Goal: Task Accomplishment & Management: Manage account settings

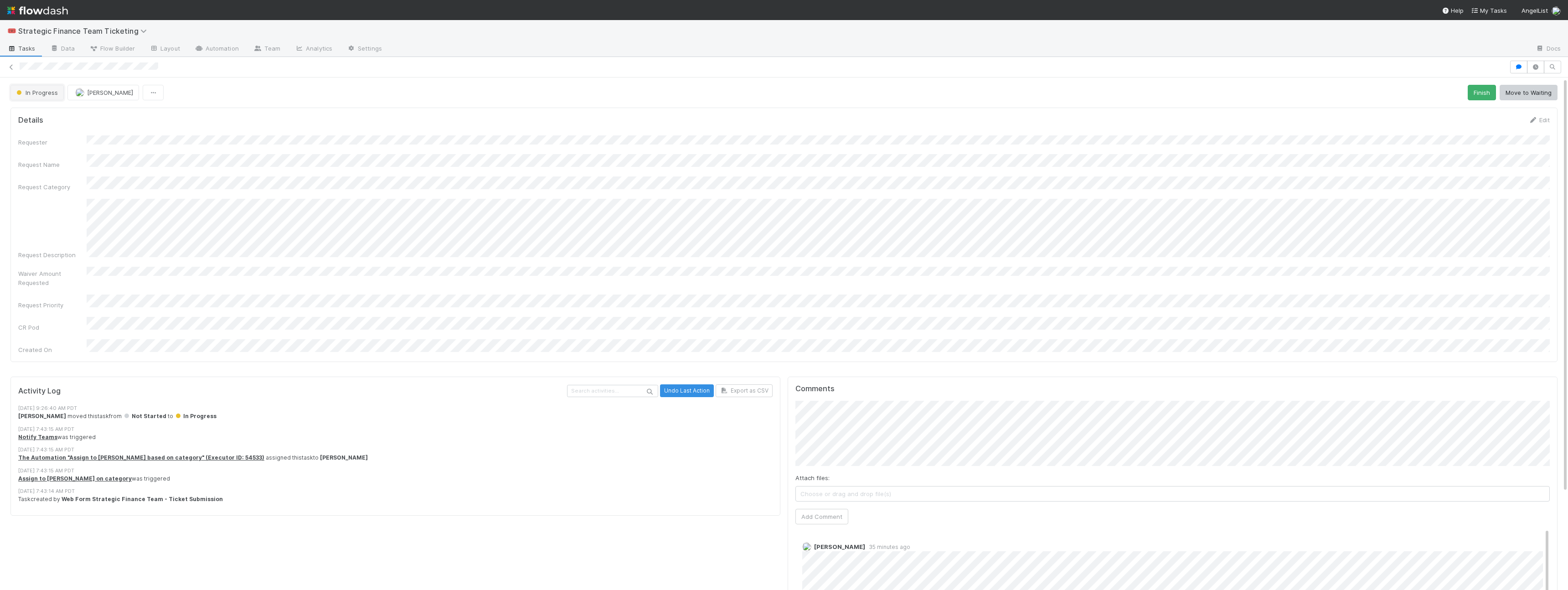
click at [35, 87] on button "In Progress" at bounding box center [37, 92] width 54 height 15
click at [45, 119] on div "Not Started" at bounding box center [71, 115] width 128 height 16
click at [32, 94] on span "In Progress" at bounding box center [36, 93] width 43 height 7
click at [40, 150] on div "Done" at bounding box center [71, 148] width 128 height 16
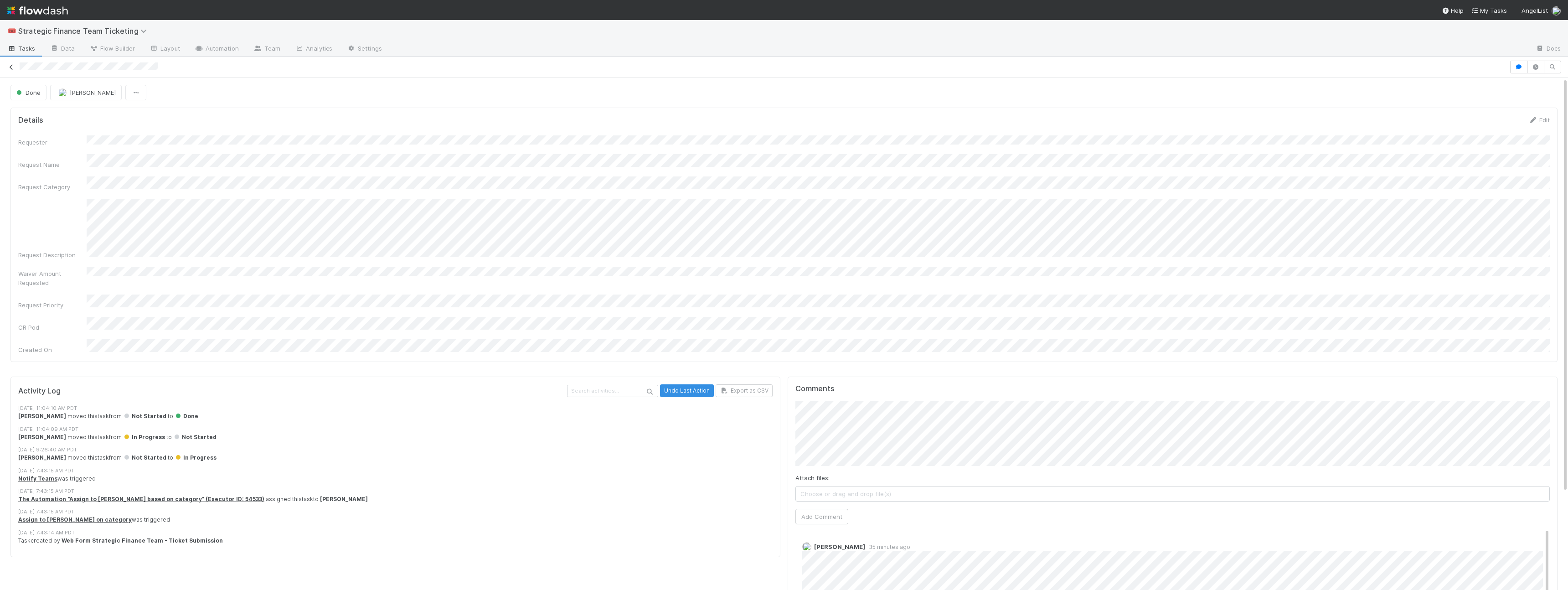
click at [10, 68] on icon at bounding box center [11, 68] width 9 height 6
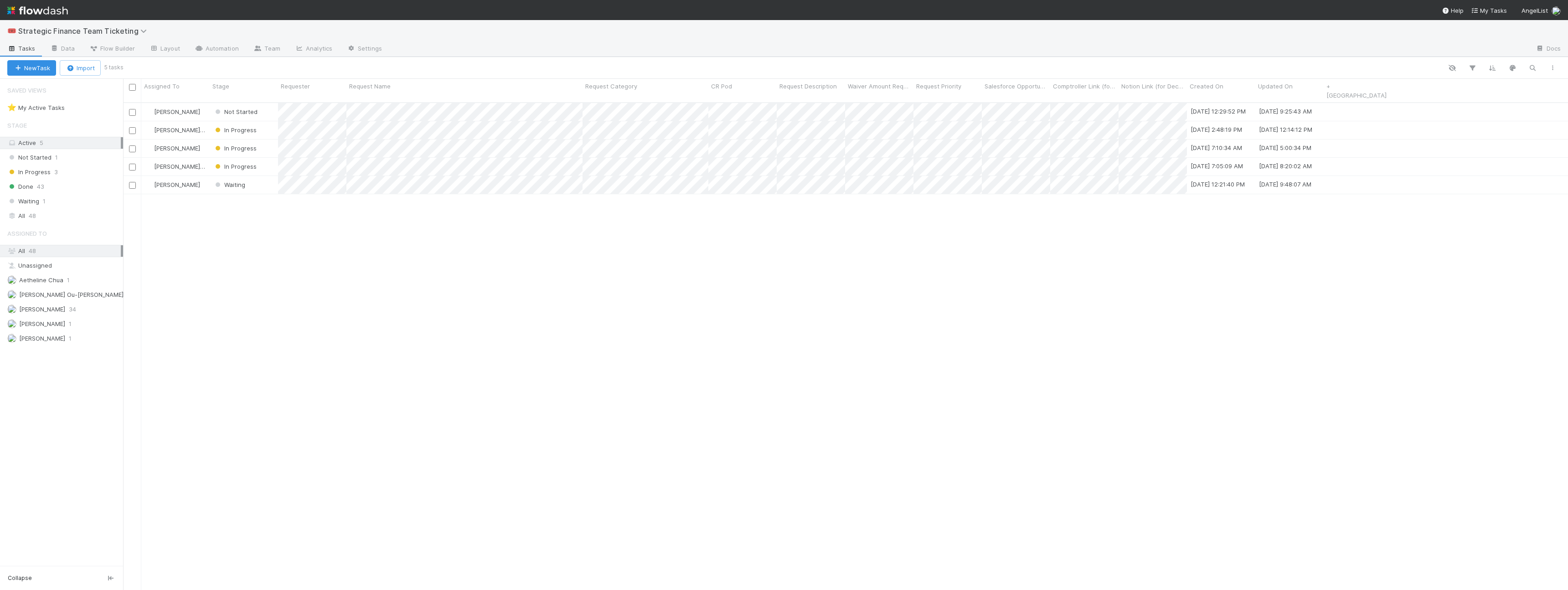
scroll to position [495, 1445]
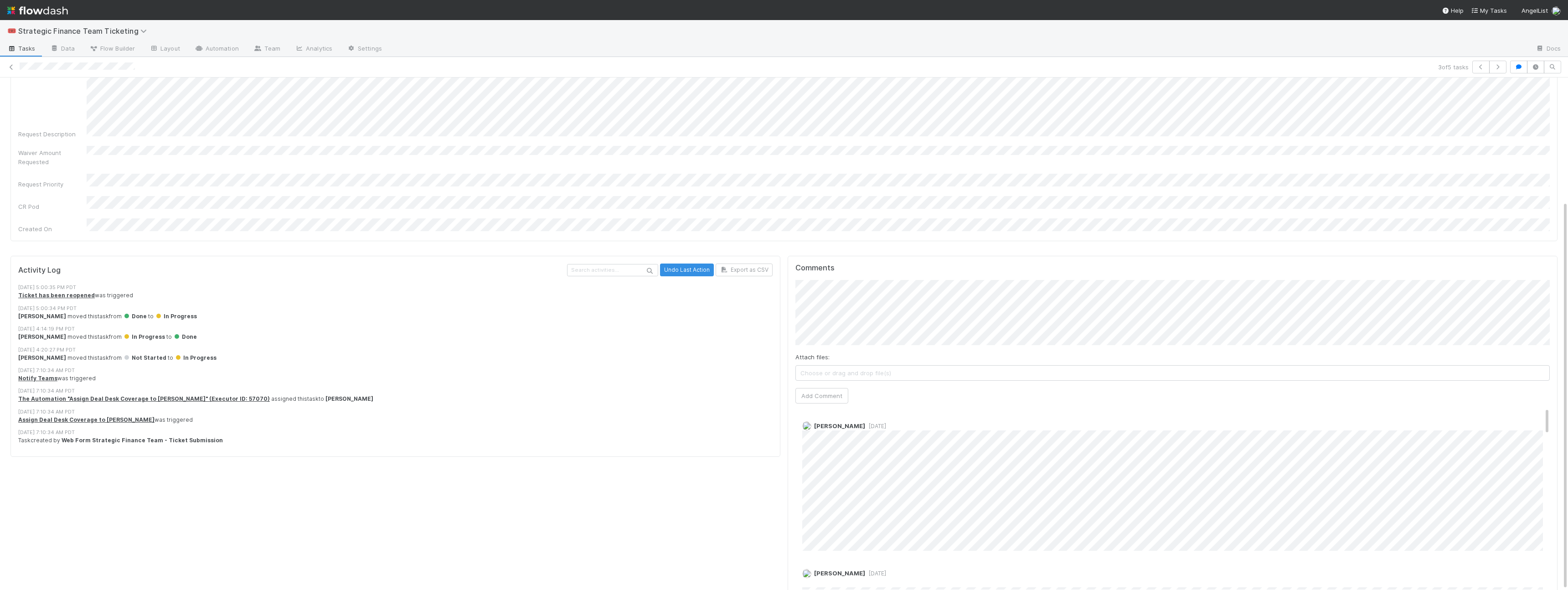
click at [816, 366] on span "Choose or drag and drop file(s)" at bounding box center [1172, 373] width 754 height 15
click at [816, 388] on button "Add Comment" at bounding box center [822, 395] width 53 height 15
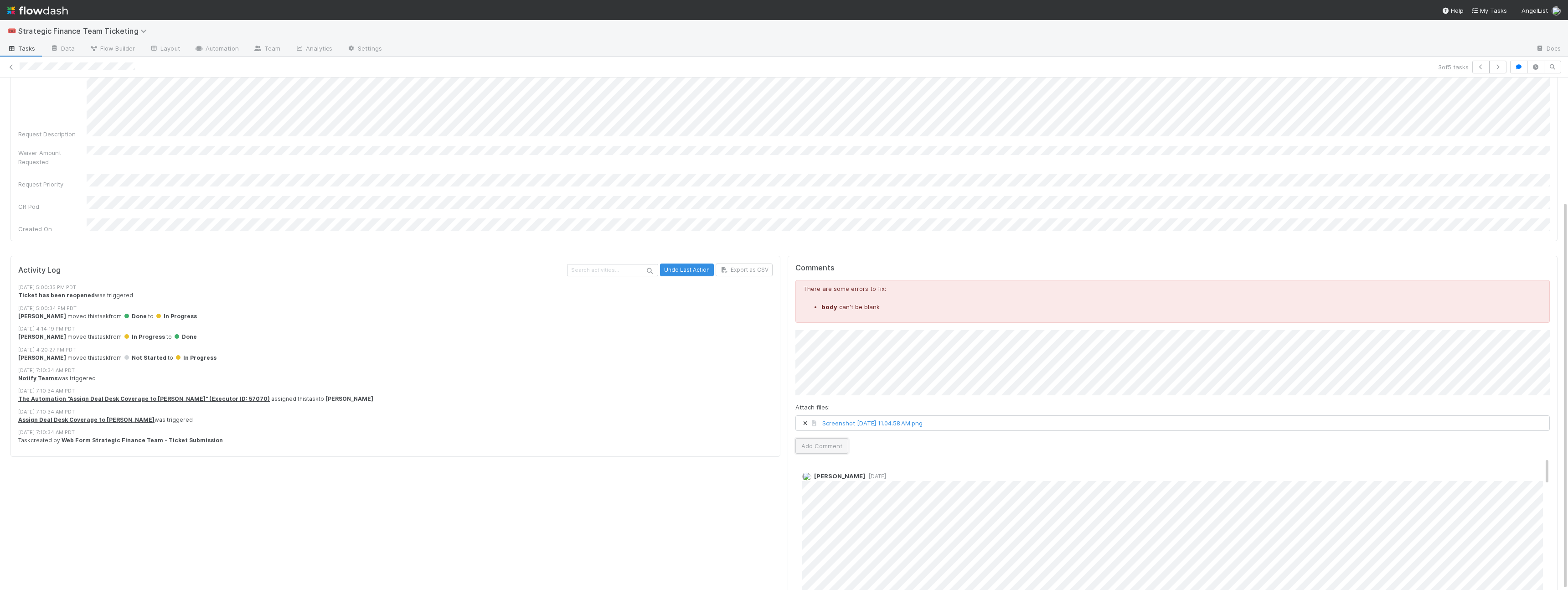
click at [830, 438] on button "Add Comment" at bounding box center [822, 446] width 53 height 15
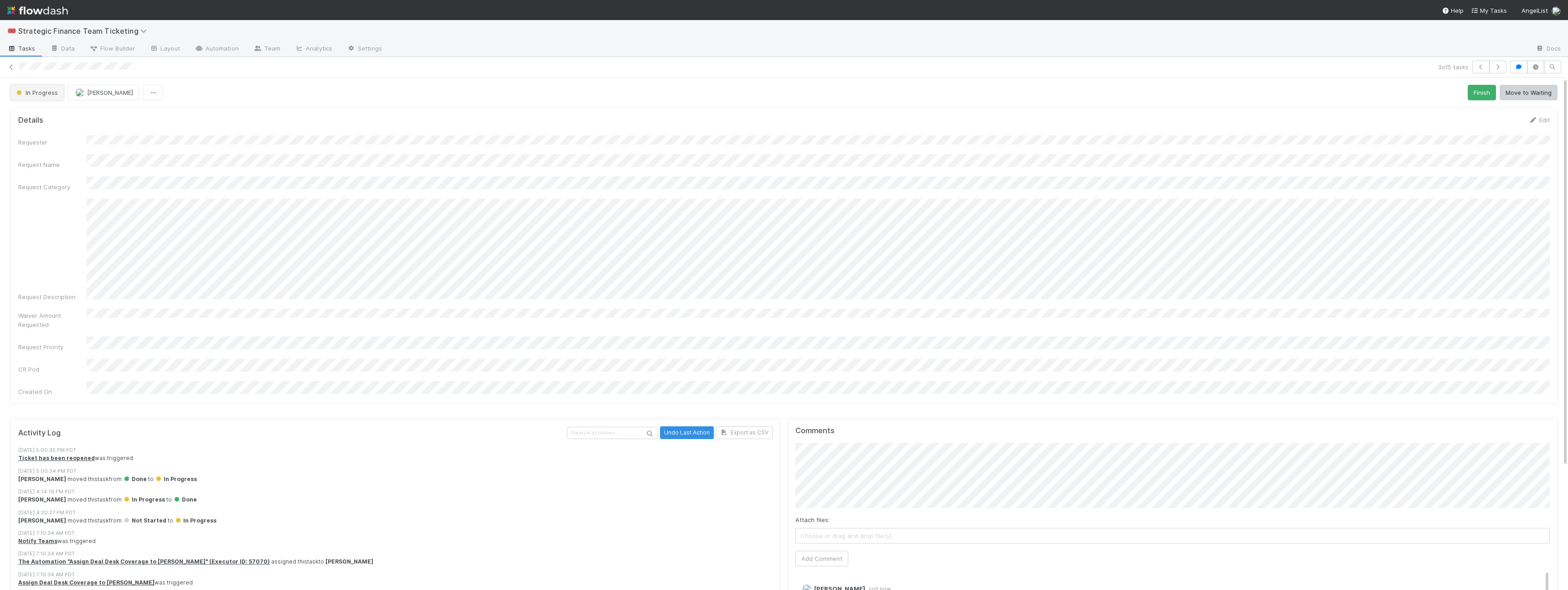
click at [38, 92] on span "In Progress" at bounding box center [36, 93] width 43 height 7
click at [41, 150] on div "Done" at bounding box center [71, 148] width 128 height 16
click at [13, 69] on icon at bounding box center [11, 68] width 9 height 6
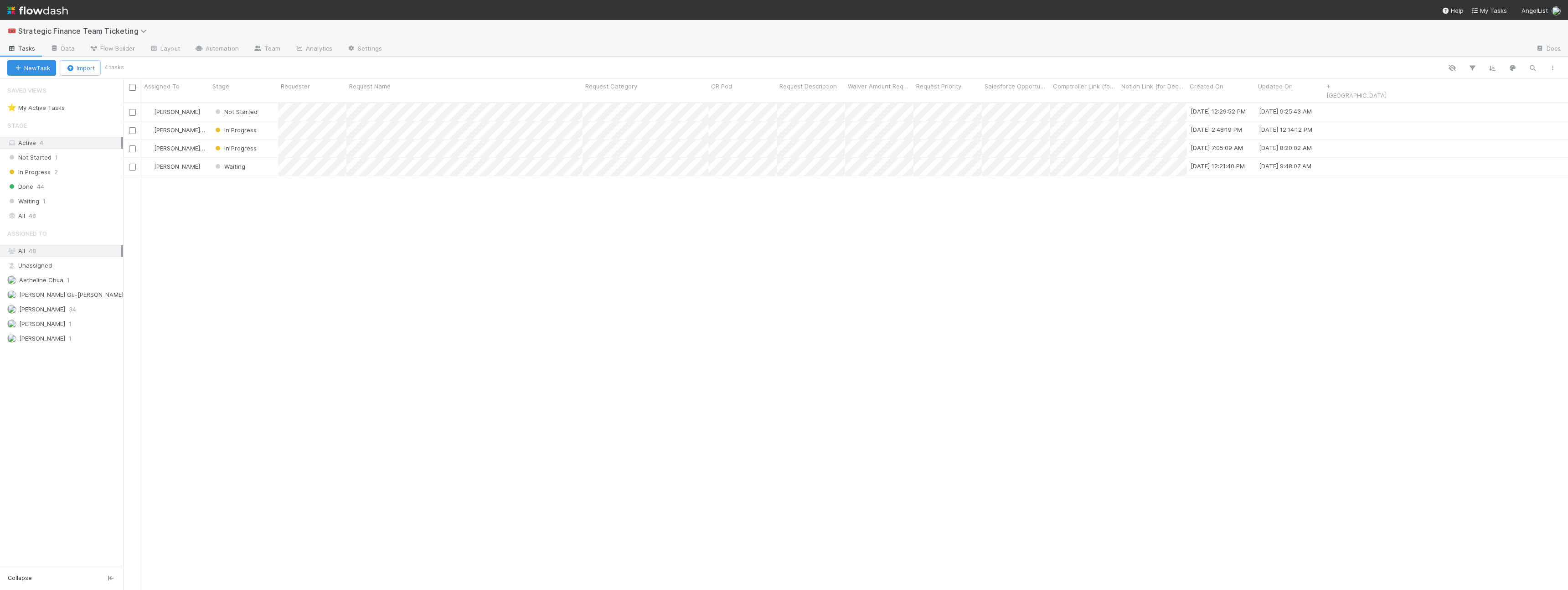
scroll to position [495, 1445]
